Goal: Information Seeking & Learning: Learn about a topic

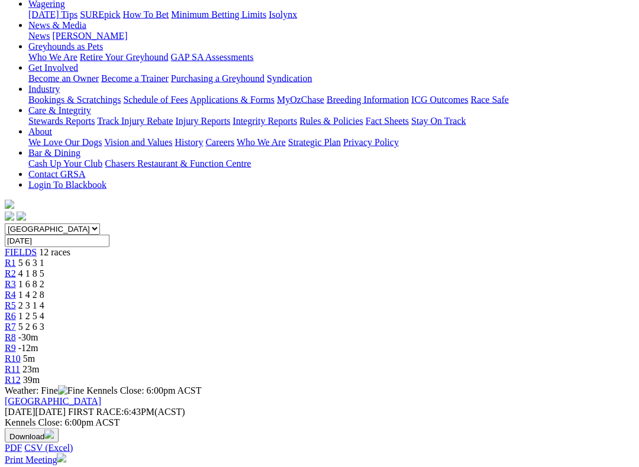
scroll to position [163, 0]
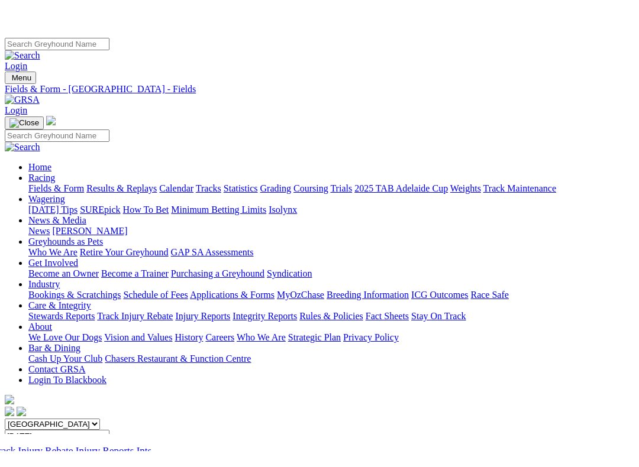
scroll to position [464, 0]
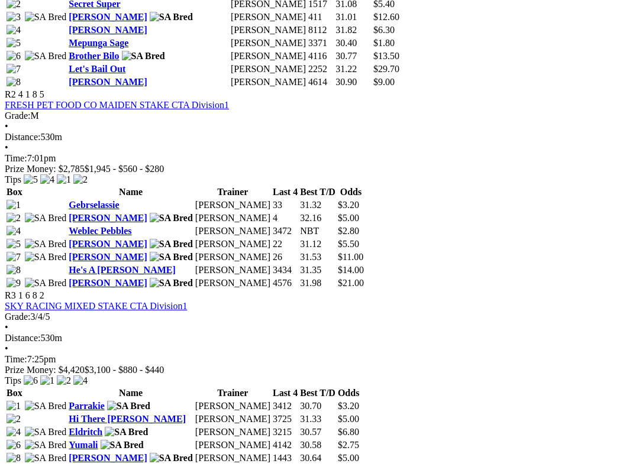
scroll to position [749, 0]
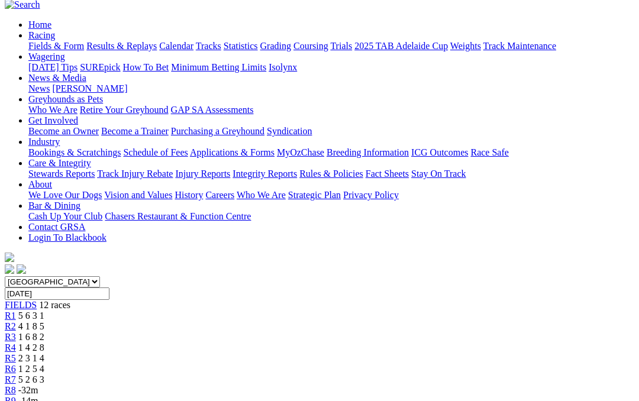
scroll to position [0, 87]
